Goal: Information Seeking & Learning: Learn about a topic

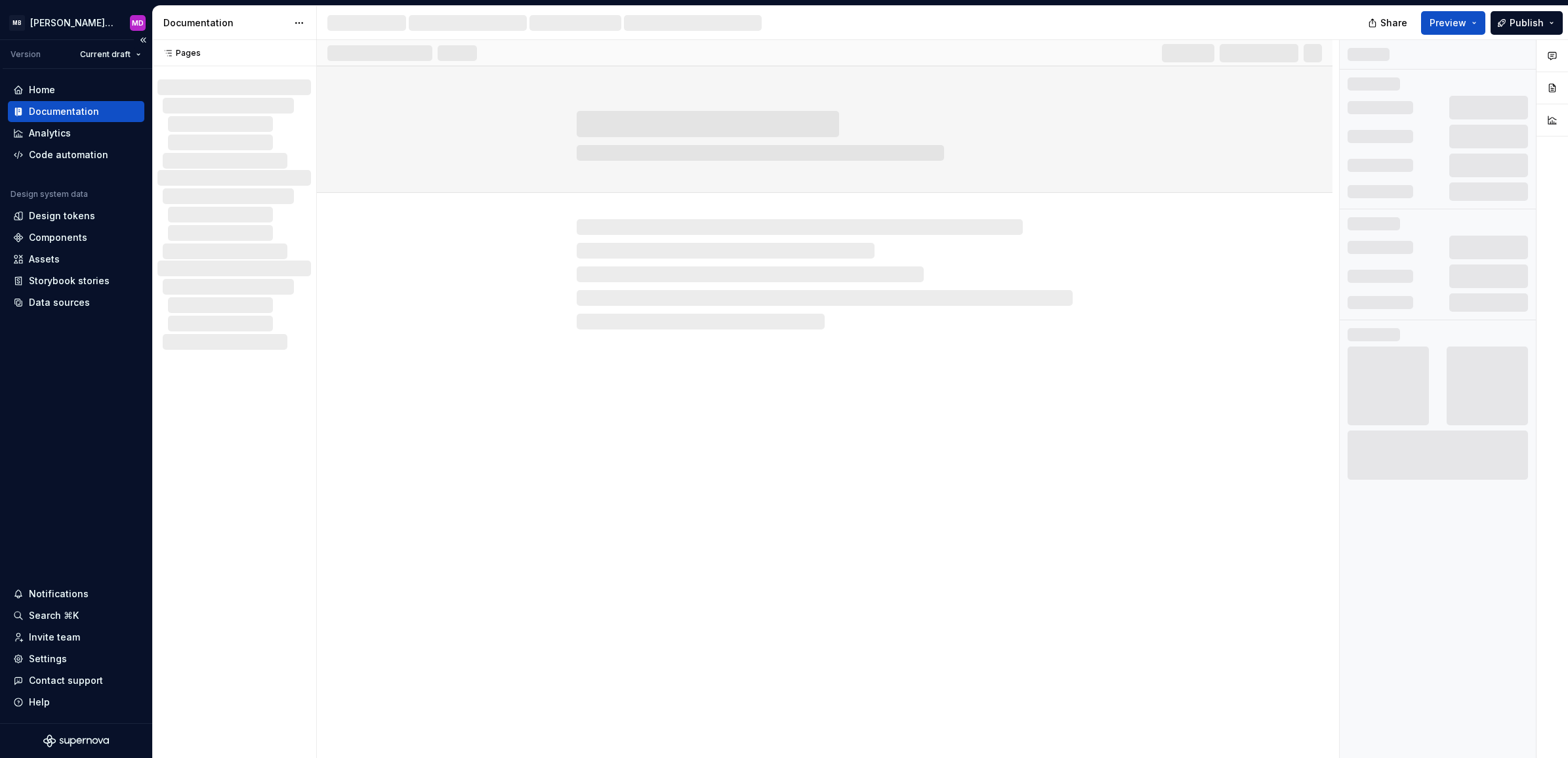
drag, startPoint x: 78, startPoint y: 208, endPoint x: 82, endPoint y: 202, distance: 7.2
click at [78, 208] on div "Design tokens" at bounding box center [76, 216] width 137 height 21
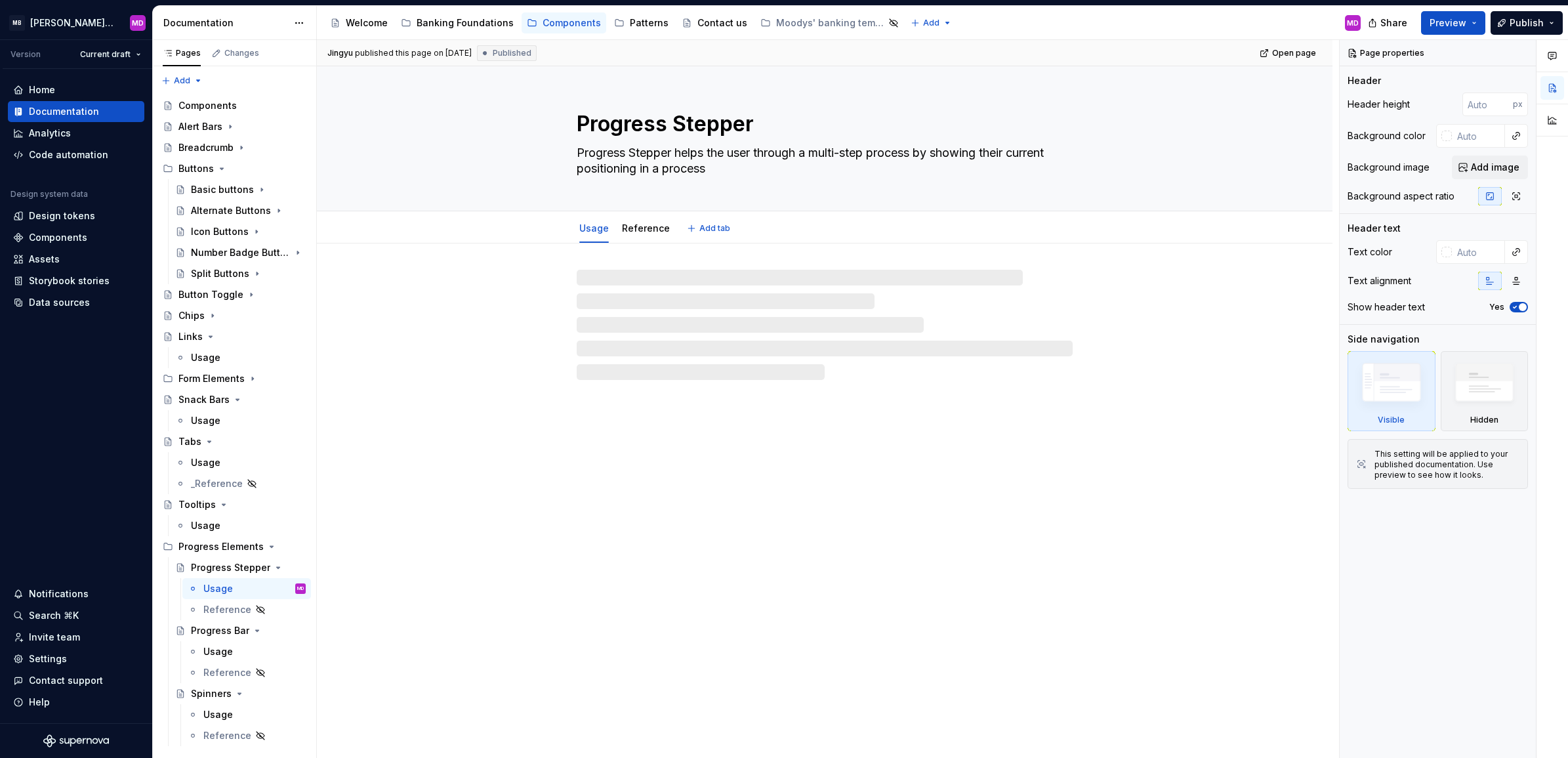
type textarea "*"
click at [74, 215] on div "Design tokens" at bounding box center [62, 216] width 66 height 13
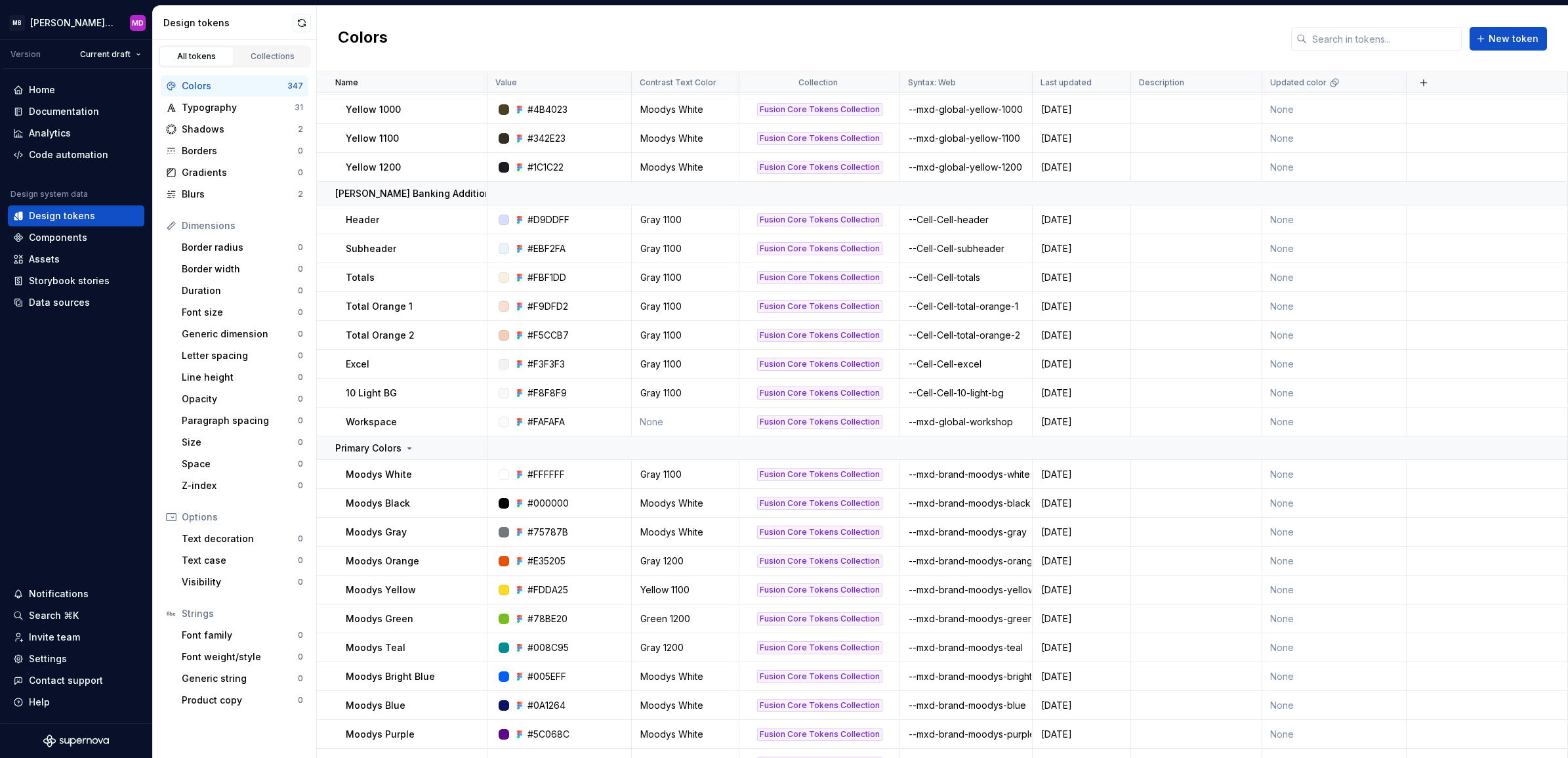
scroll to position [3613, 0]
